Goal: Task Accomplishment & Management: Use online tool/utility

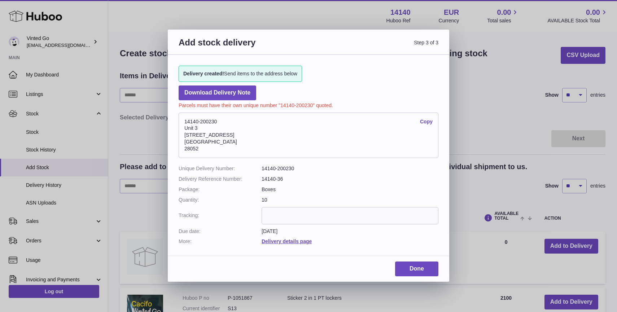
click at [437, 43] on span "Step 3 of 3" at bounding box center [373, 47] width 130 height 20
click at [427, 272] on link "Done" at bounding box center [416, 268] width 43 height 15
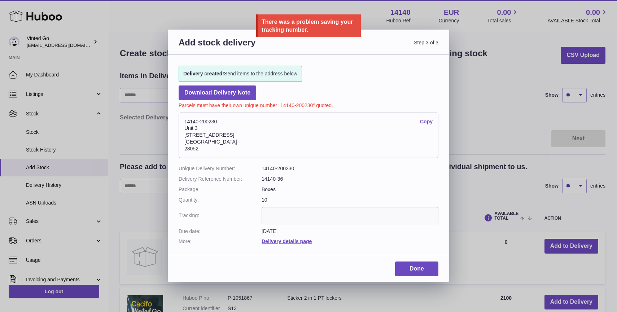
click at [482, 102] on div "Add stock delivery Step 3 of 3 Delivery created! Send items to the address belo…" at bounding box center [308, 156] width 617 height 312
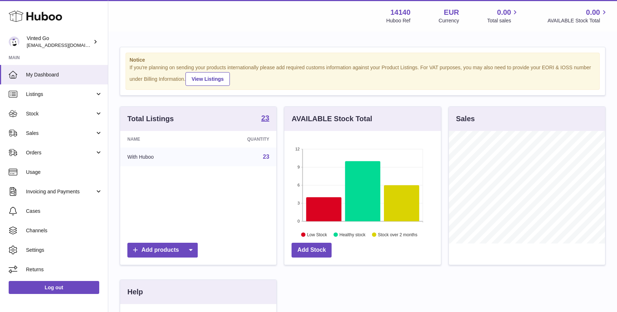
scroll to position [113, 156]
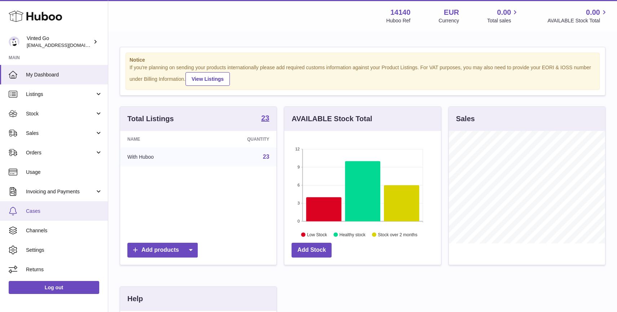
click at [40, 208] on span "Cases" at bounding box center [64, 211] width 76 height 7
